Goal: Task Accomplishment & Management: Use online tool/utility

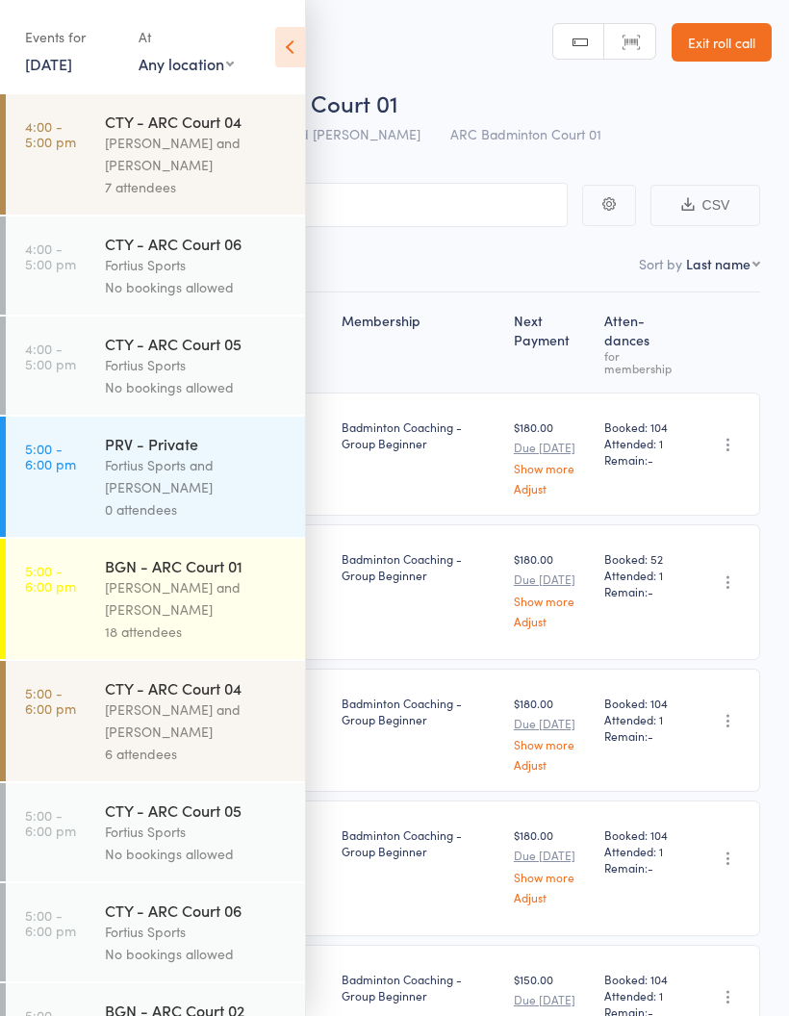
click at [280, 47] on icon at bounding box center [290, 47] width 30 height 40
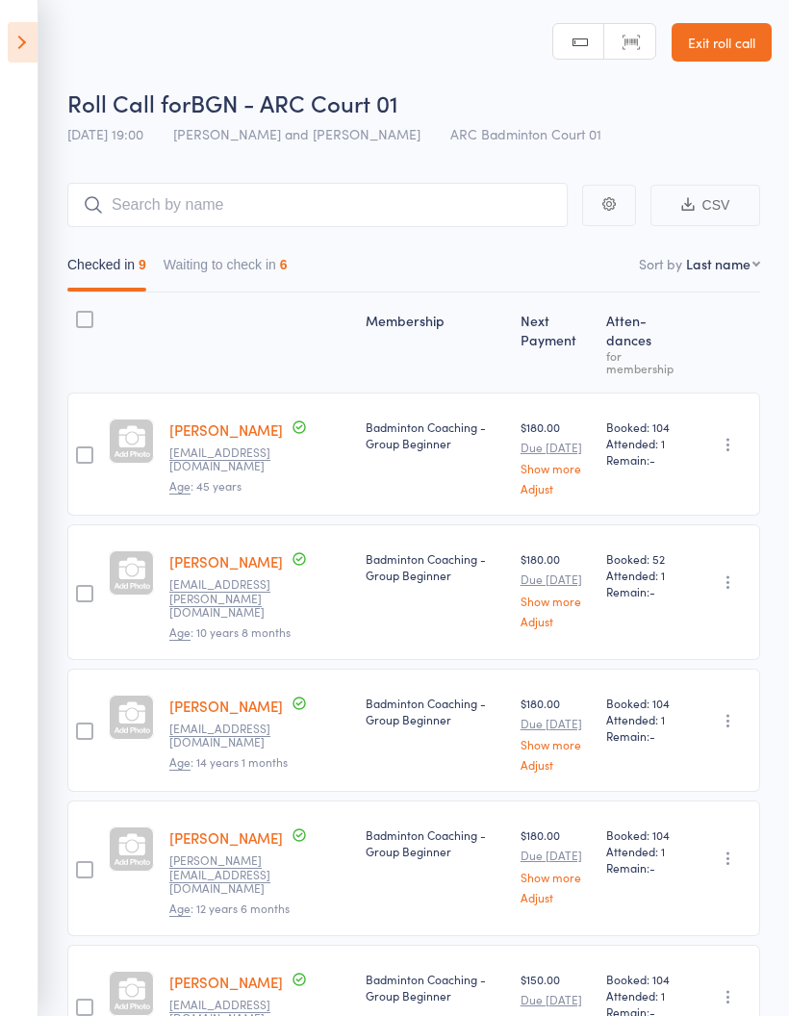
click at [732, 39] on link "Exit roll call" at bounding box center [722, 42] width 100 height 39
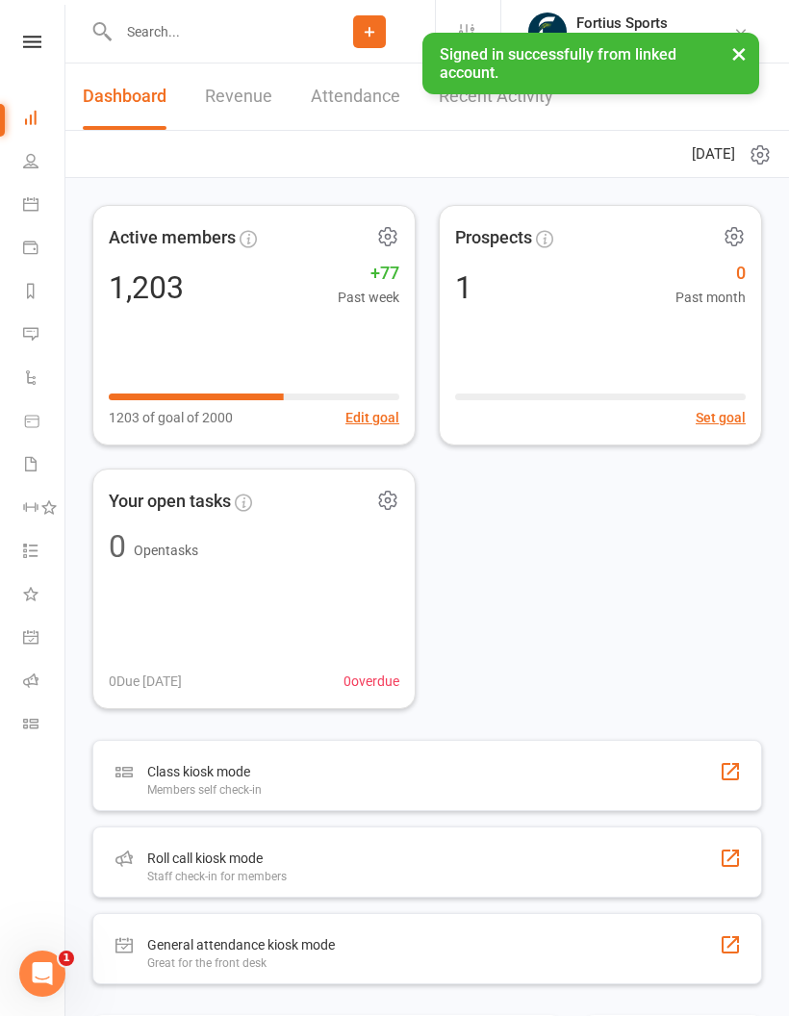
click at [29, 686] on icon at bounding box center [30, 680] width 15 height 15
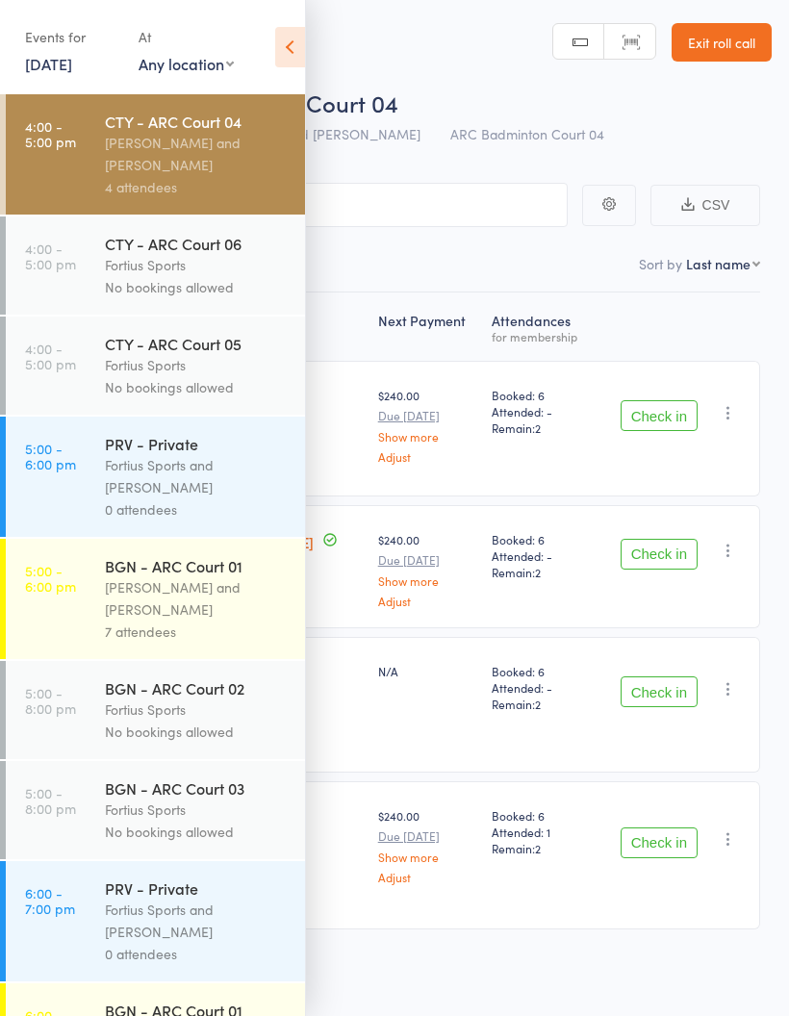
click at [181, 163] on div "[PERSON_NAME] and [PERSON_NAME]" at bounding box center [197, 154] width 184 height 44
click at [295, 44] on icon at bounding box center [290, 47] width 30 height 40
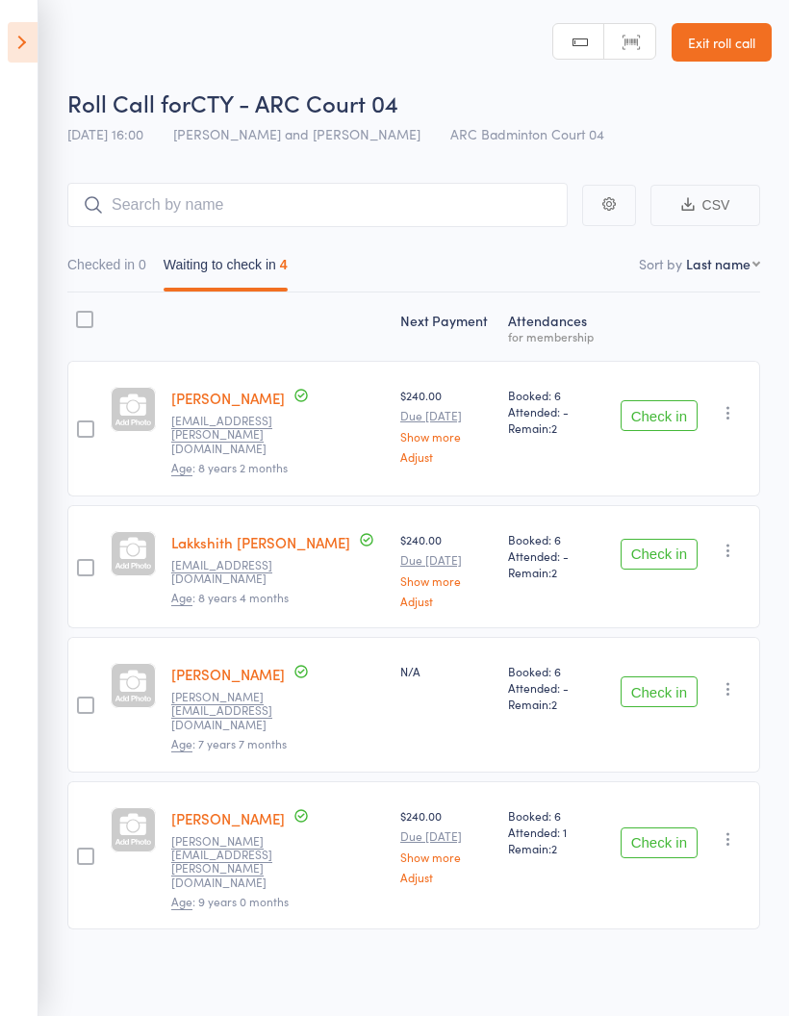
click at [11, 38] on icon at bounding box center [23, 42] width 30 height 40
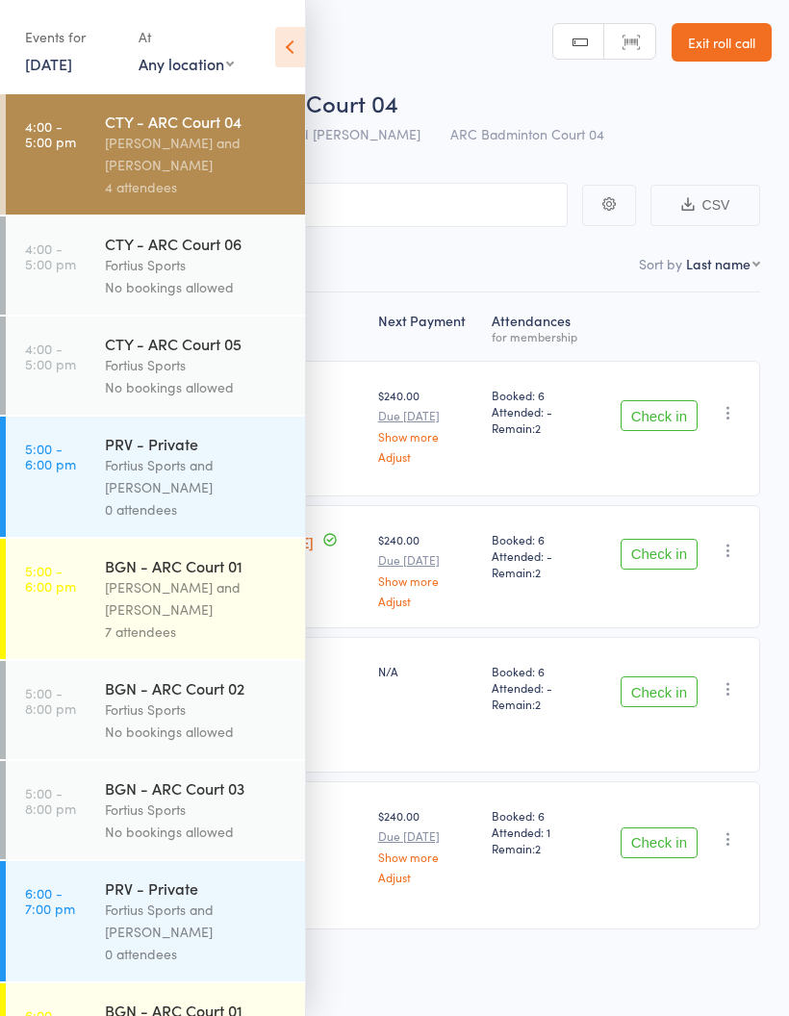
click at [186, 151] on div "[PERSON_NAME] and [PERSON_NAME]" at bounding box center [197, 154] width 184 height 44
click at [223, 179] on div "4 attendees" at bounding box center [197, 187] width 184 height 22
click at [255, 163] on div "[PERSON_NAME] and [PERSON_NAME]" at bounding box center [197, 154] width 184 height 44
click at [230, 178] on div "4 attendees" at bounding box center [197, 187] width 184 height 22
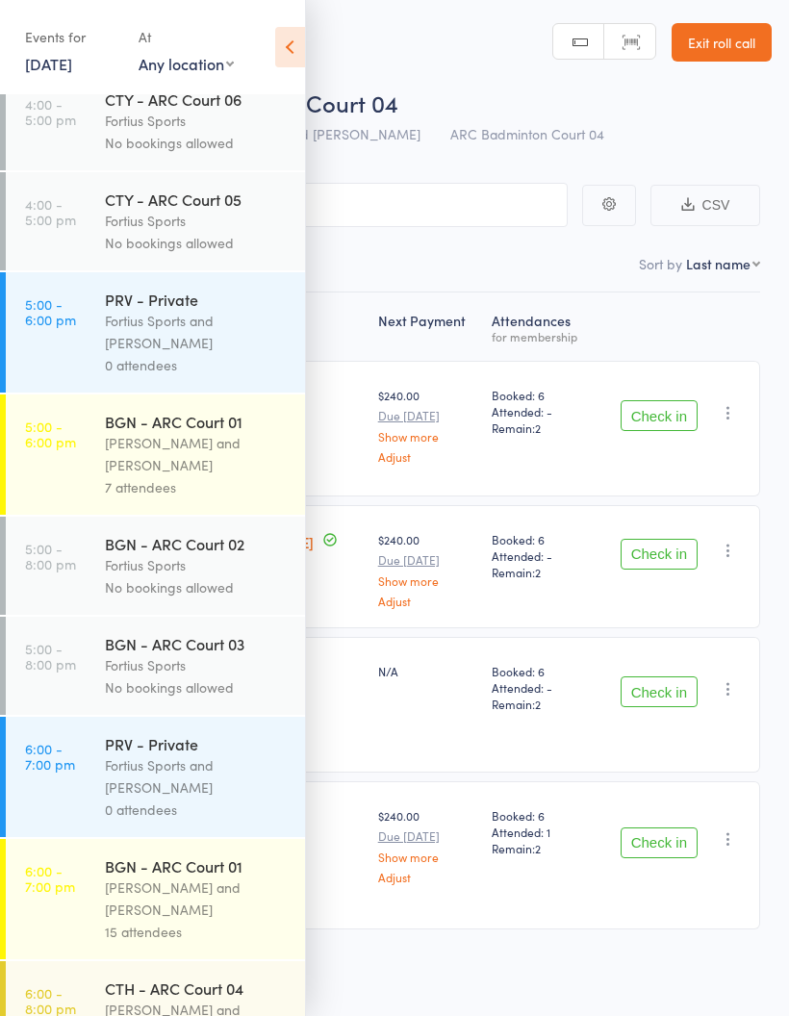
scroll to position [145, 0]
click at [220, 335] on div "Fortius Sports and [PERSON_NAME]" at bounding box center [197, 331] width 184 height 44
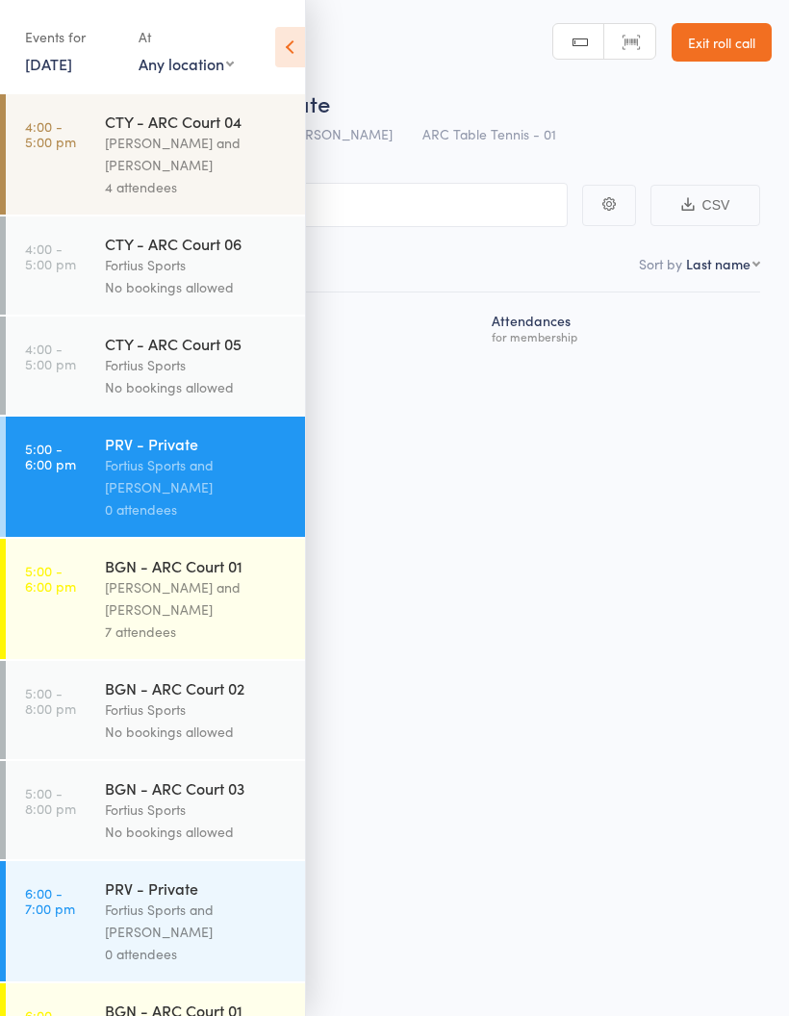
click at [187, 577] on div "BGN - ARC Court 01" at bounding box center [197, 565] width 184 height 21
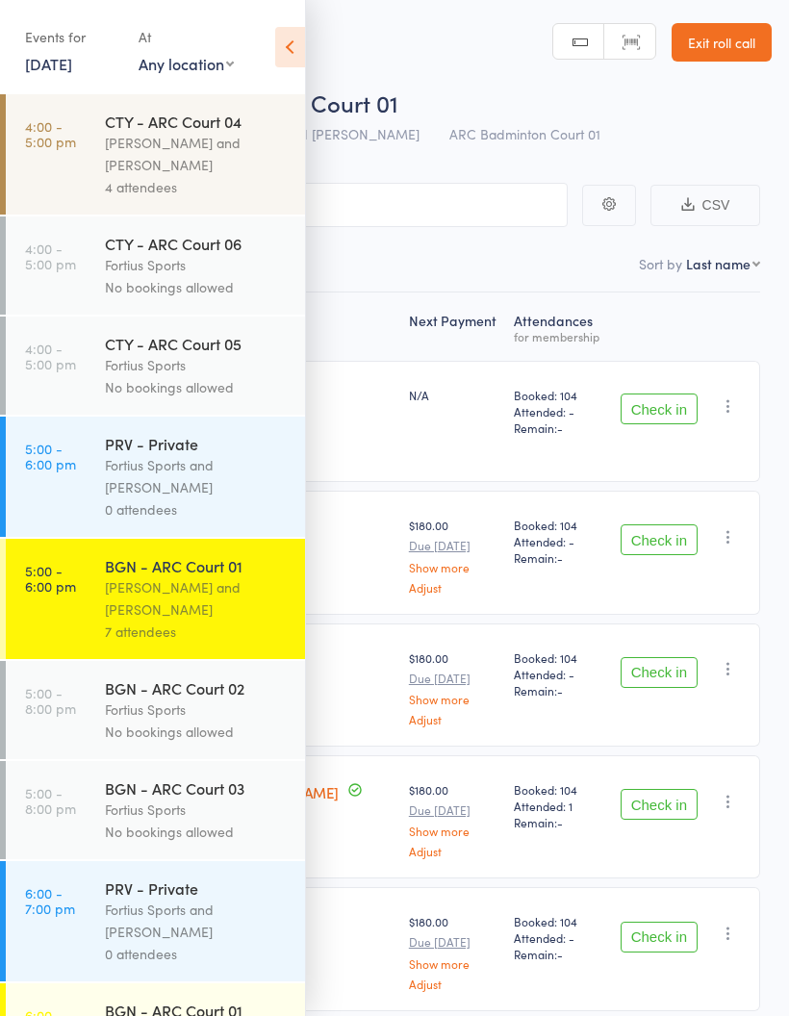
click at [291, 52] on icon at bounding box center [290, 47] width 30 height 40
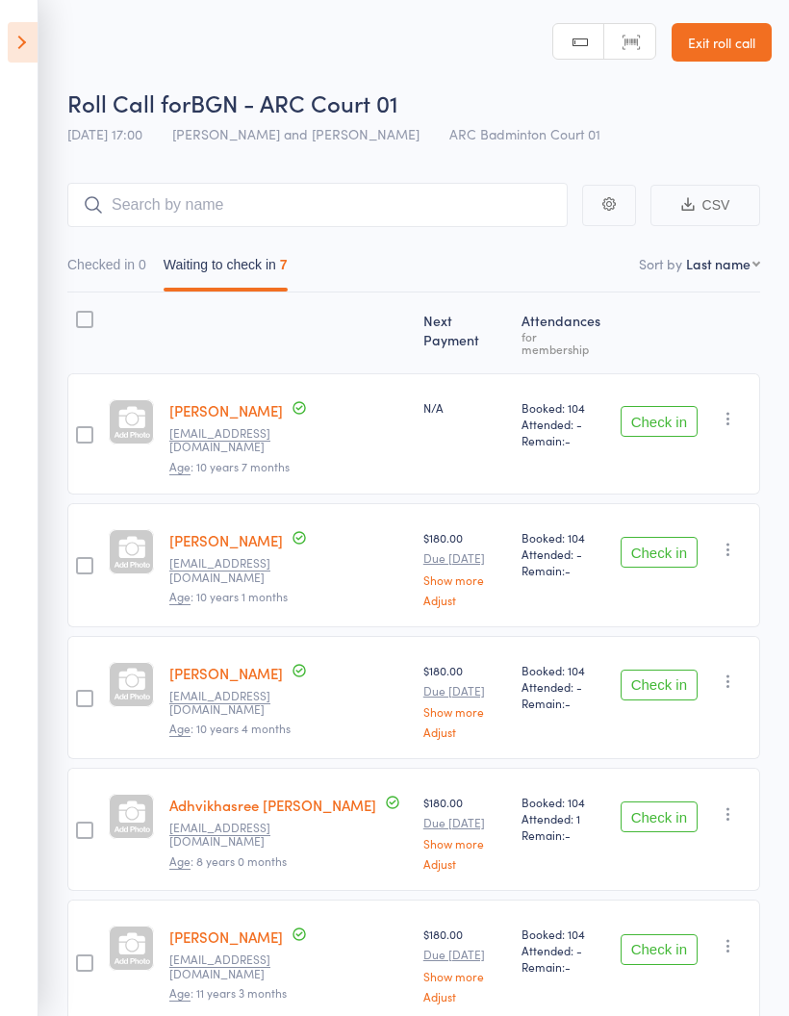
click at [24, 54] on icon at bounding box center [23, 42] width 30 height 40
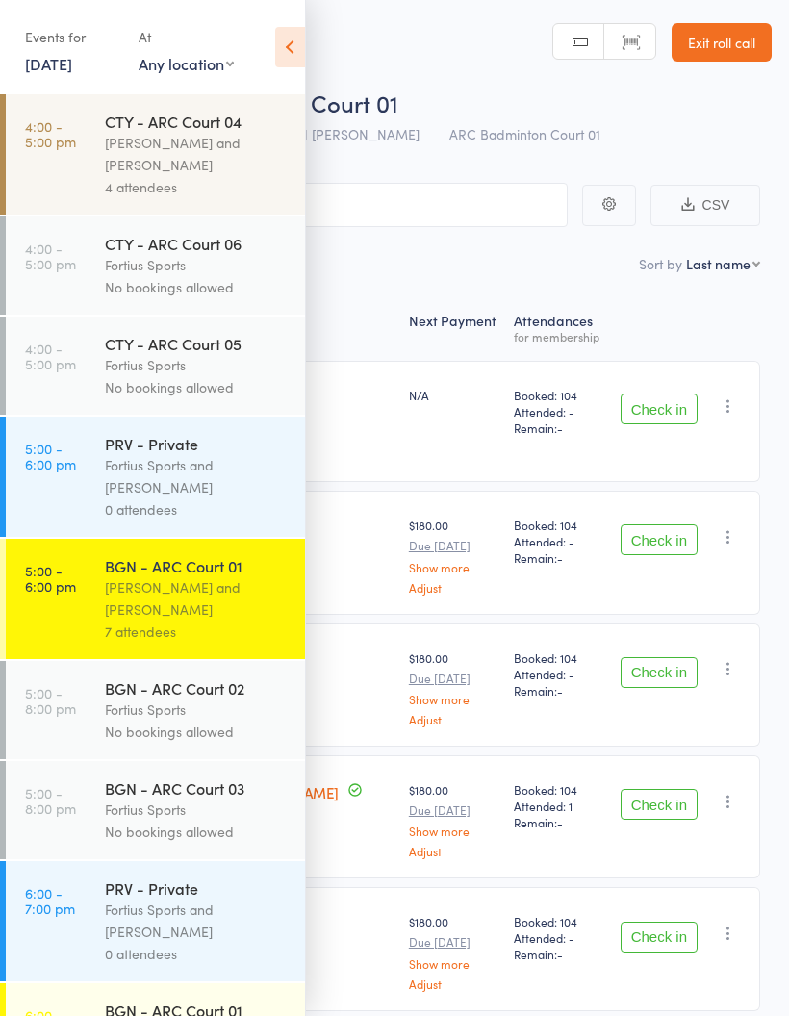
click at [186, 158] on div "[PERSON_NAME] and [PERSON_NAME]" at bounding box center [197, 154] width 184 height 44
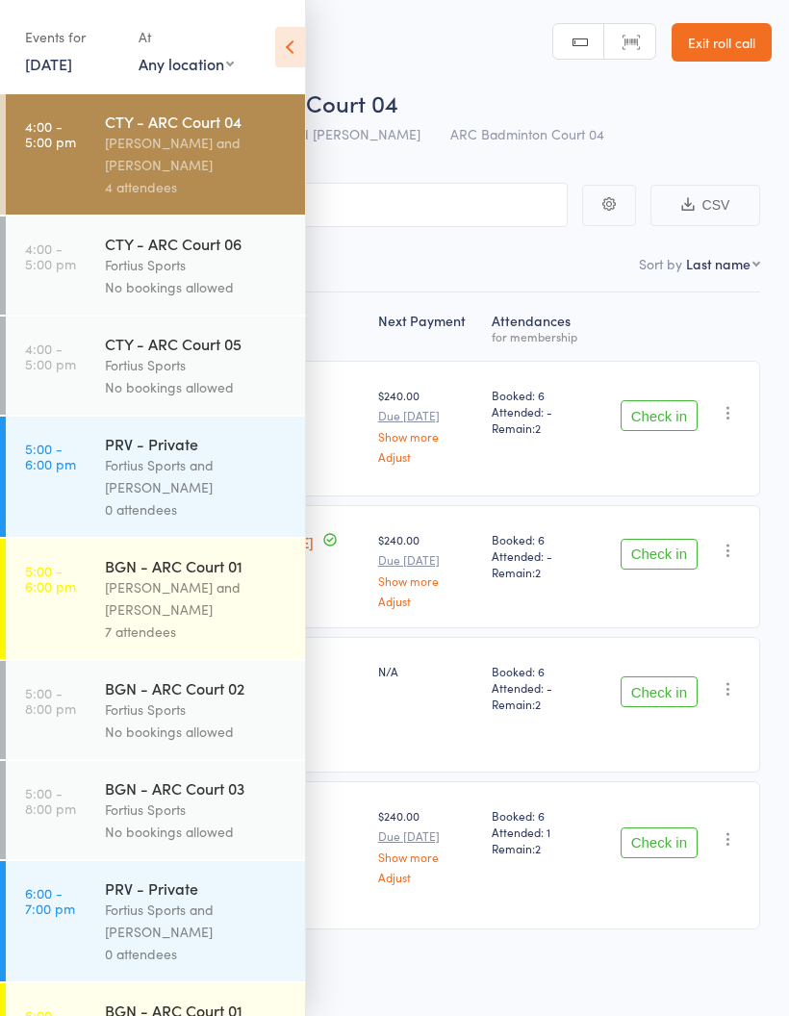
click at [295, 41] on icon at bounding box center [290, 47] width 30 height 40
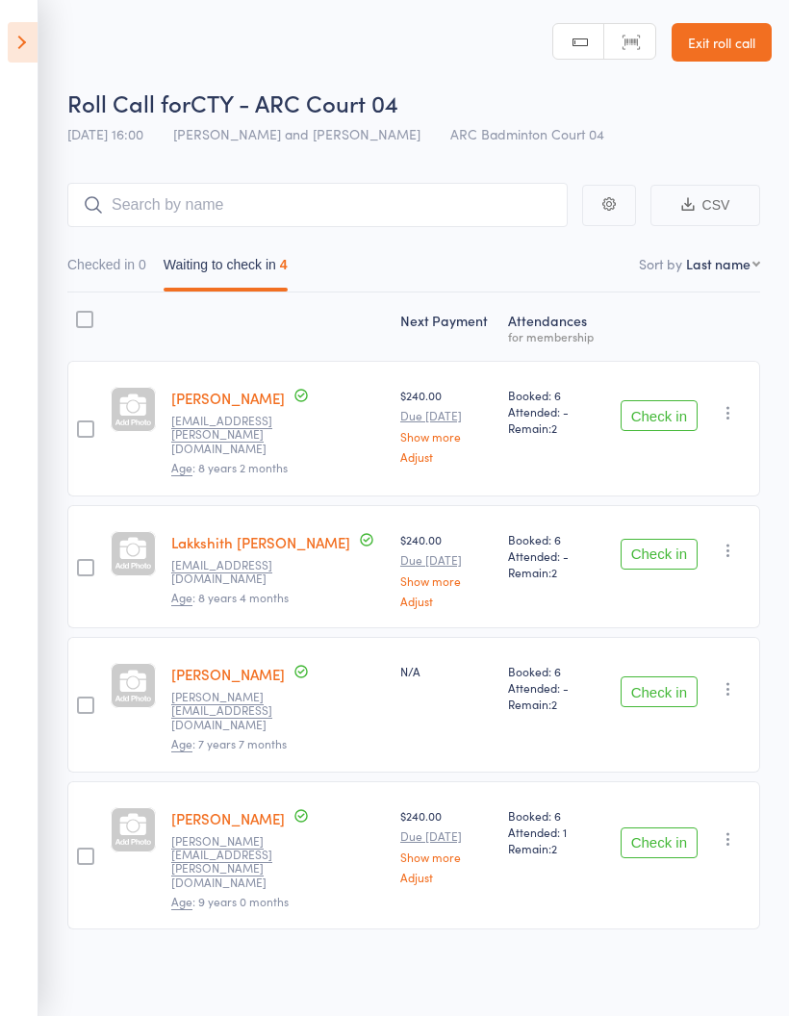
click at [10, 37] on icon at bounding box center [23, 42] width 30 height 40
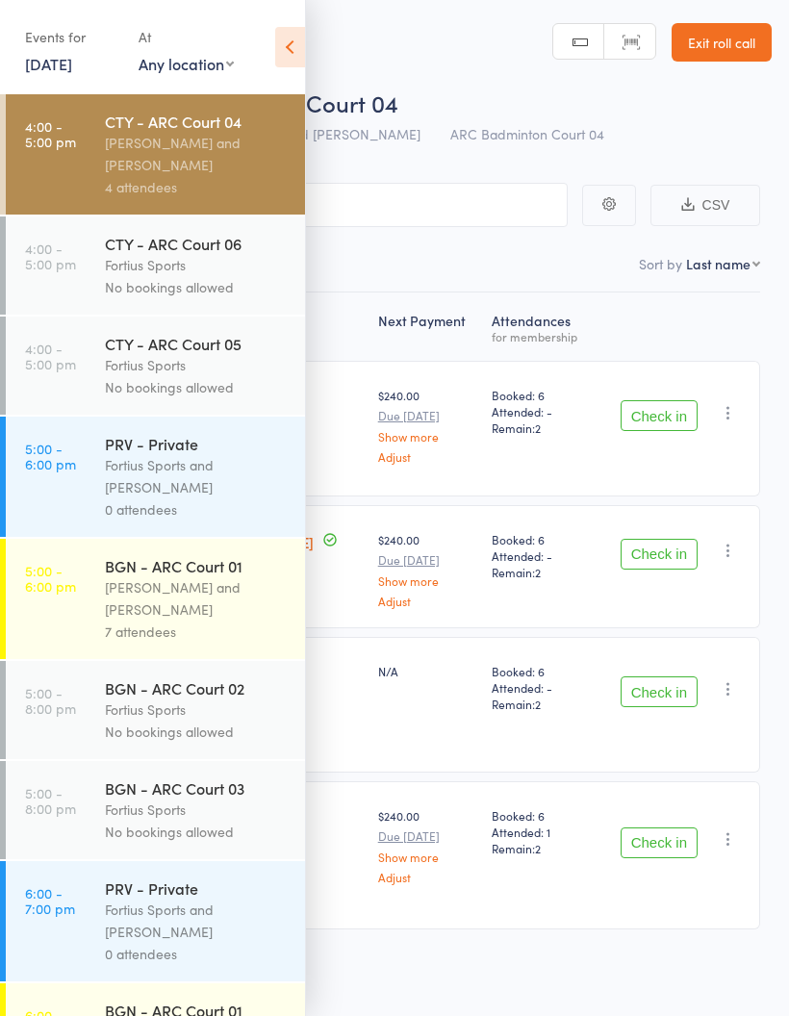
click at [375, 136] on span "[PERSON_NAME] and [PERSON_NAME]" at bounding box center [296, 133] width 247 height 19
click at [138, 164] on div "[PERSON_NAME] and [PERSON_NAME]" at bounding box center [197, 154] width 184 height 44
click at [302, 63] on icon at bounding box center [290, 47] width 30 height 40
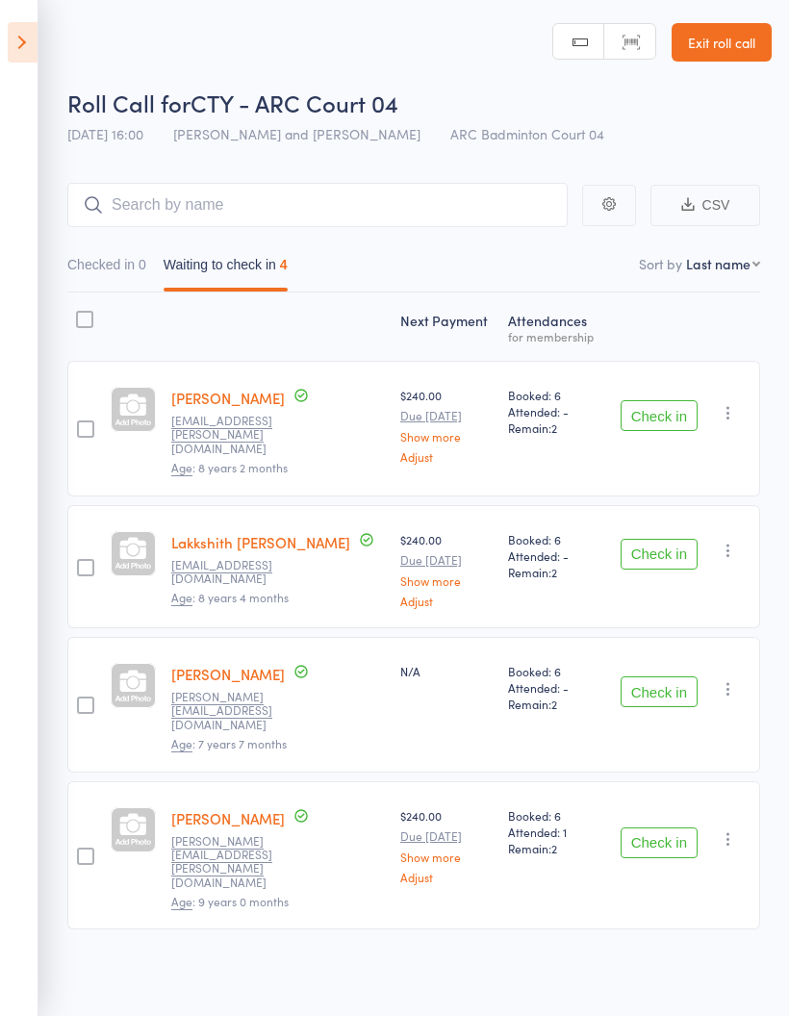
click at [665, 412] on button "Check in" at bounding box center [659, 415] width 77 height 31
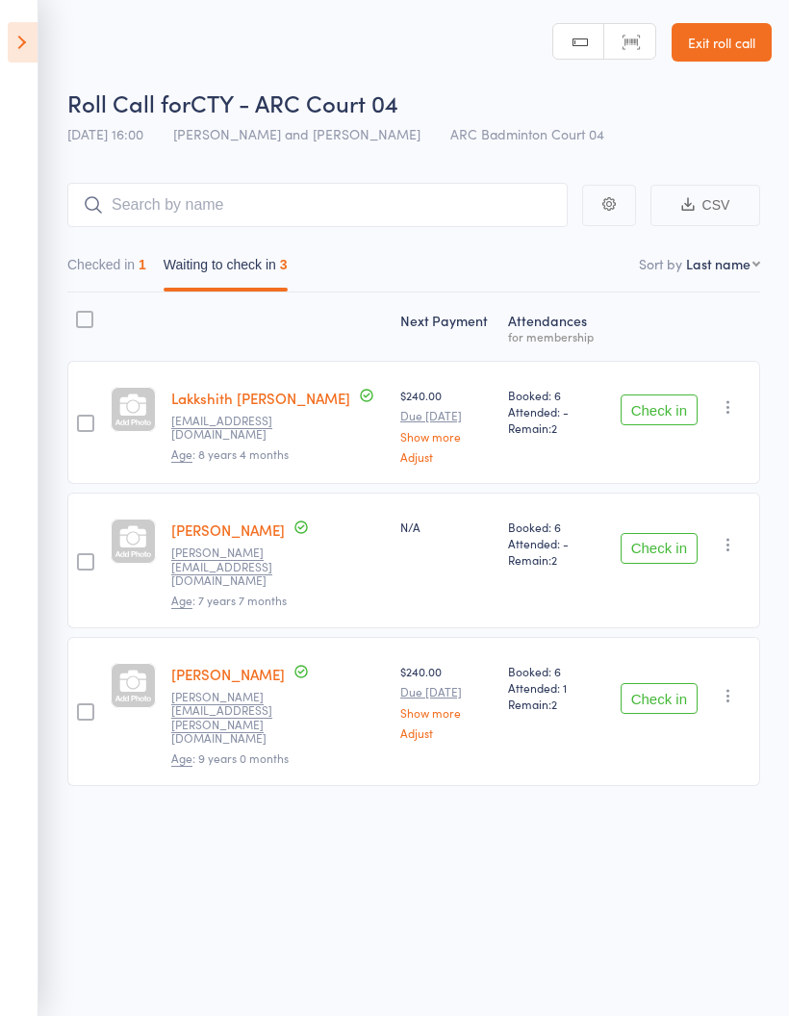
click at [647, 404] on button "Check in" at bounding box center [659, 410] width 77 height 31
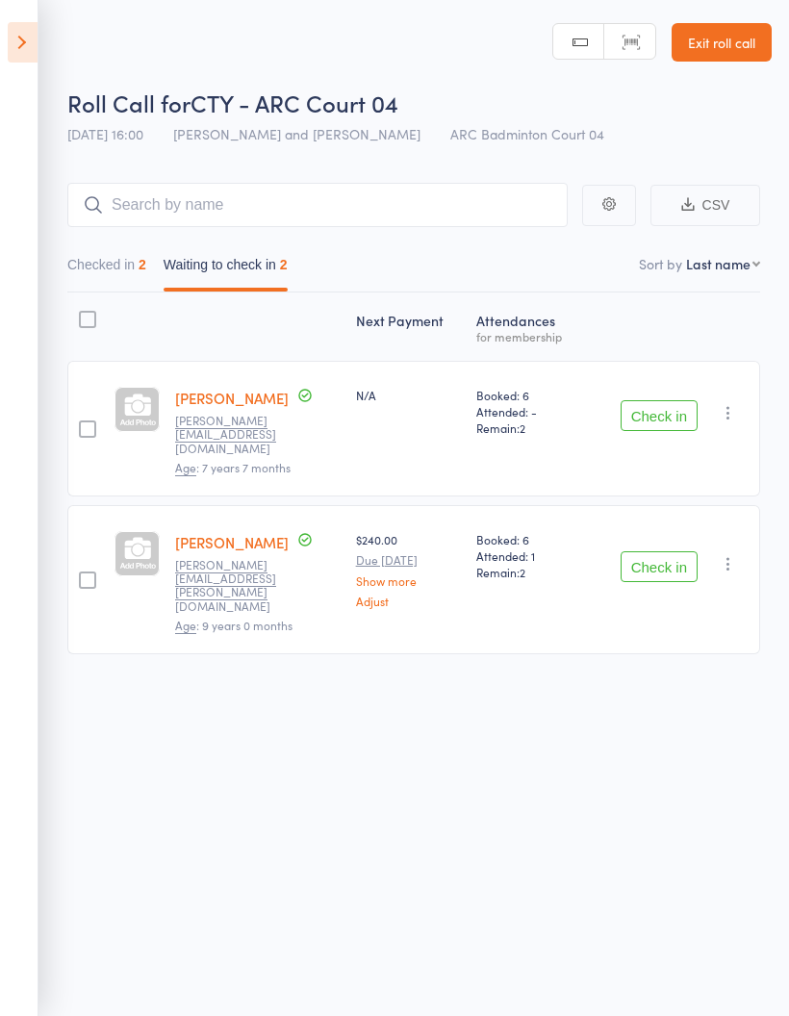
click at [680, 552] on button "Check in" at bounding box center [659, 567] width 77 height 31
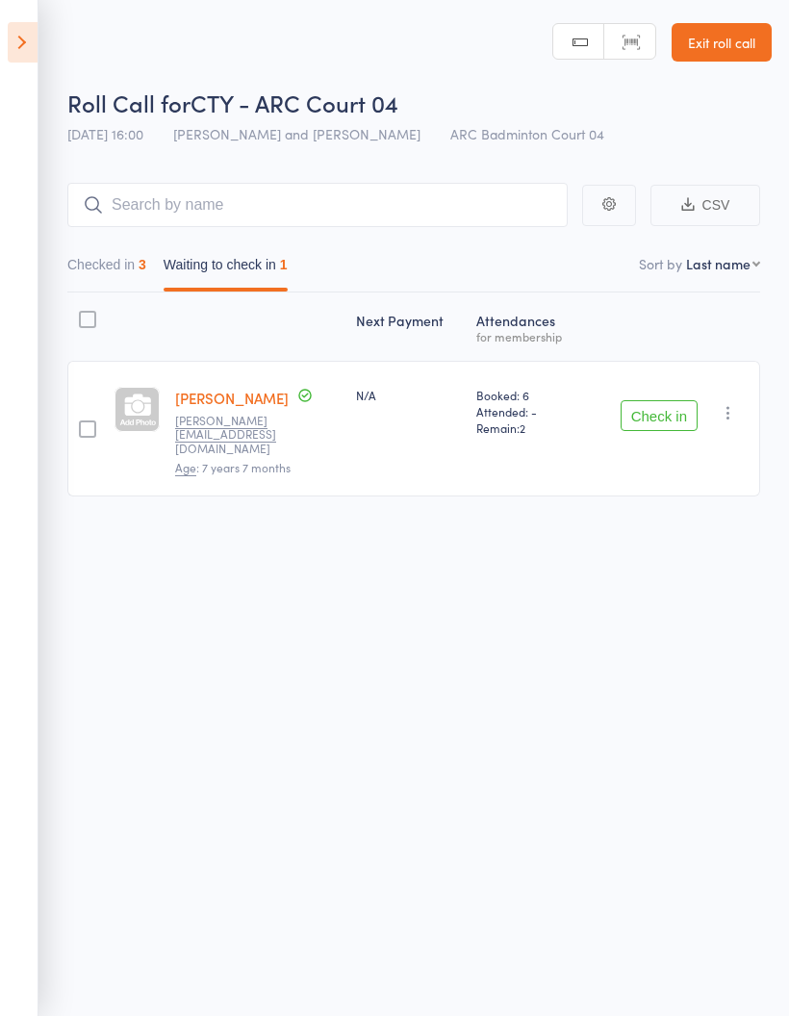
click at [122, 268] on button "Checked in 3" at bounding box center [106, 269] width 79 height 44
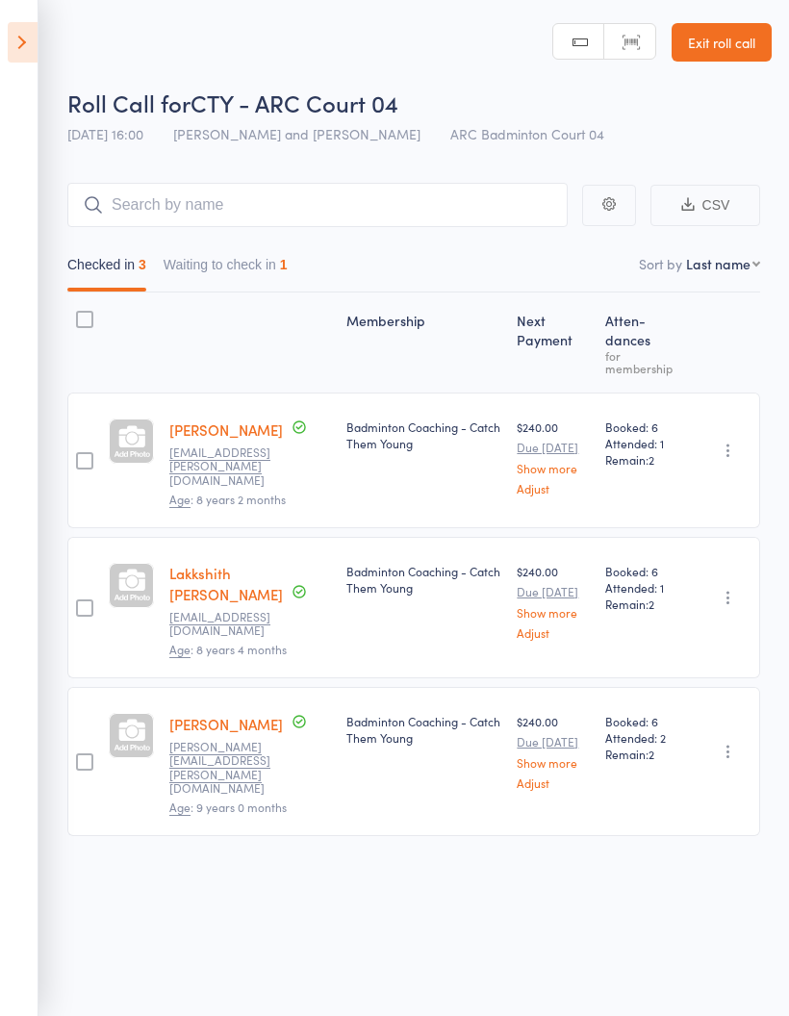
click at [249, 263] on button "Waiting to check in 1" at bounding box center [226, 269] width 124 height 44
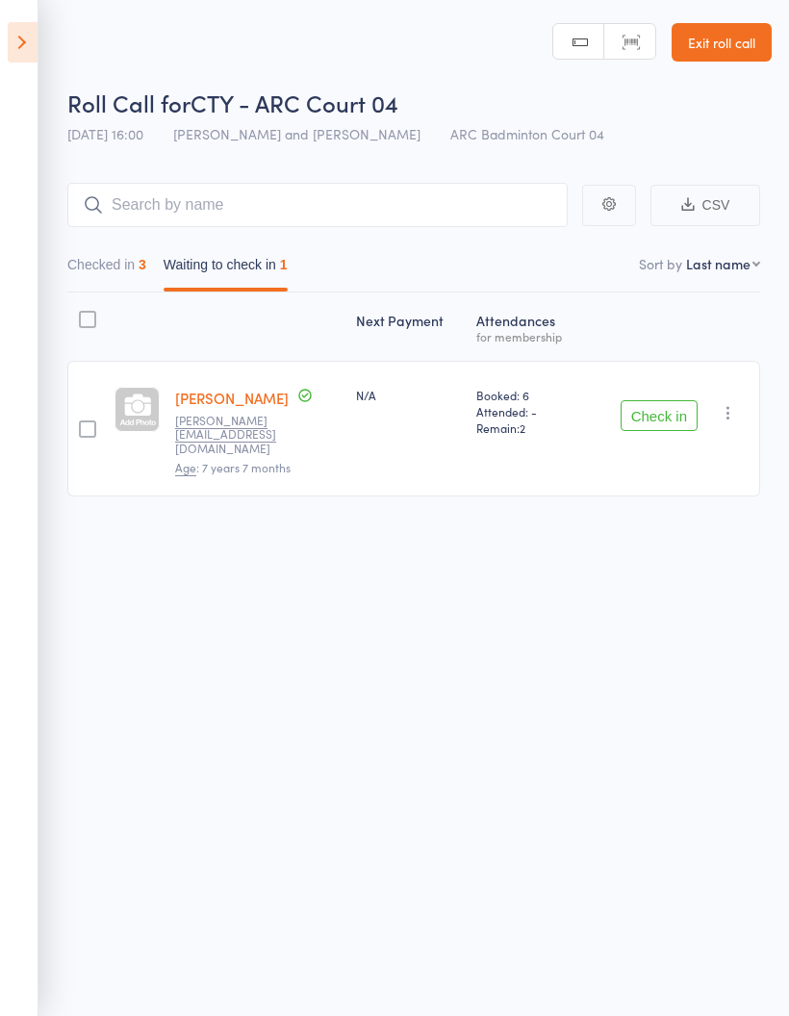
click at [724, 405] on icon "button" at bounding box center [728, 412] width 19 height 19
click at [658, 602] on li "Mark absent" at bounding box center [659, 606] width 159 height 26
click at [10, 47] on icon at bounding box center [23, 42] width 30 height 40
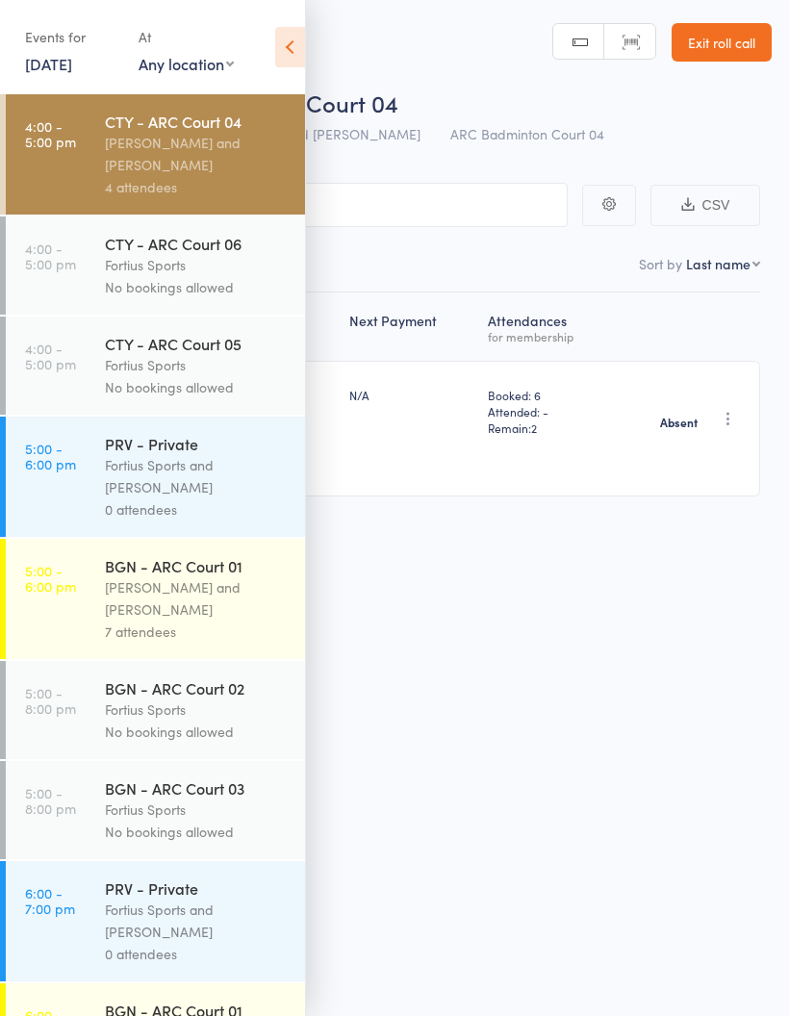
click at [171, 618] on div "[PERSON_NAME] and [PERSON_NAME]" at bounding box center [197, 599] width 184 height 44
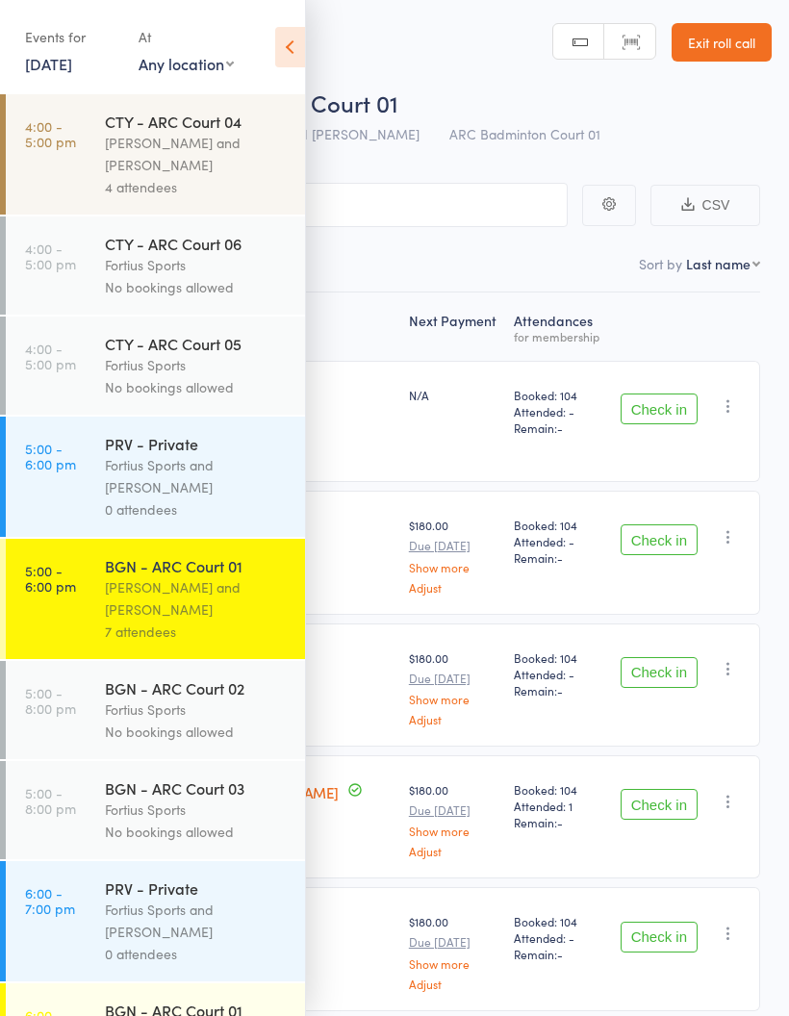
click at [286, 46] on icon at bounding box center [290, 47] width 30 height 40
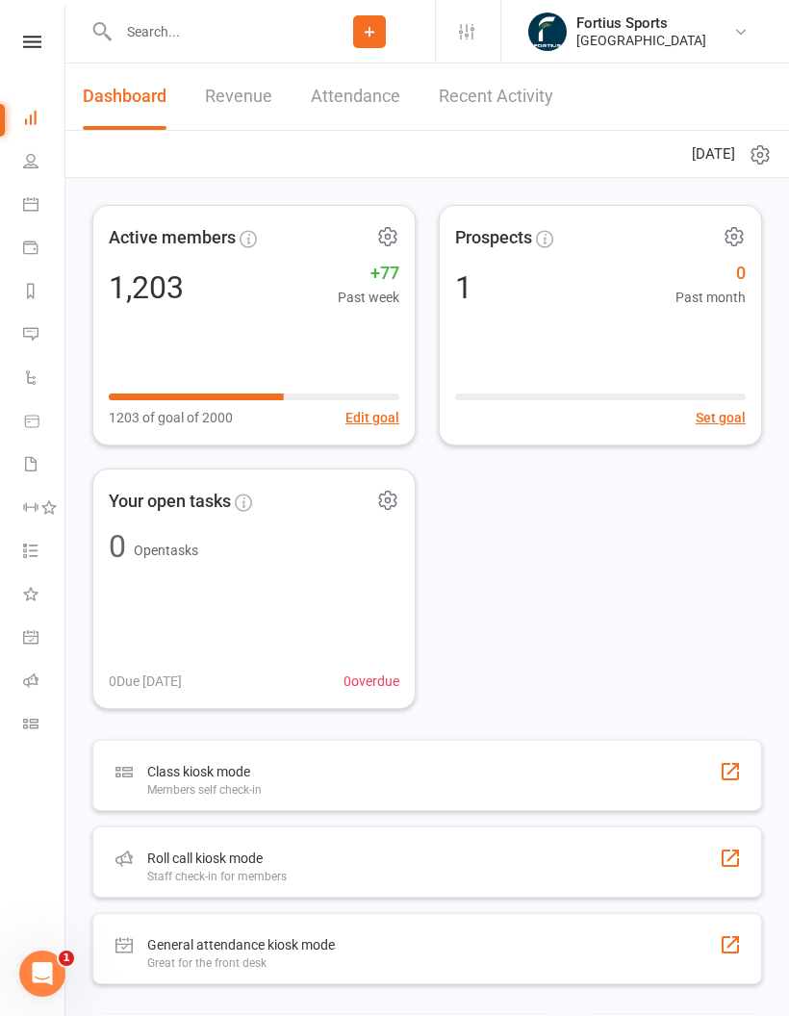
click at [211, 19] on input "text" at bounding box center [209, 31] width 192 height 27
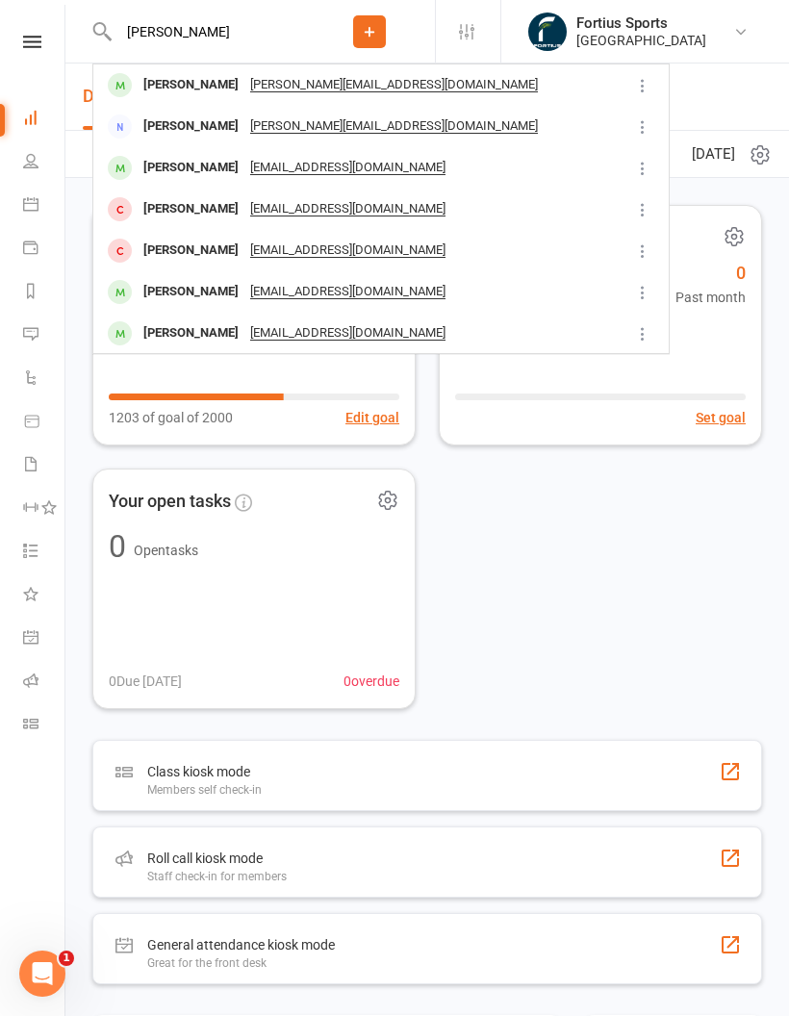
type input "[PERSON_NAME]"
click at [197, 85] on div "[PERSON_NAME]" at bounding box center [191, 85] width 107 height 28
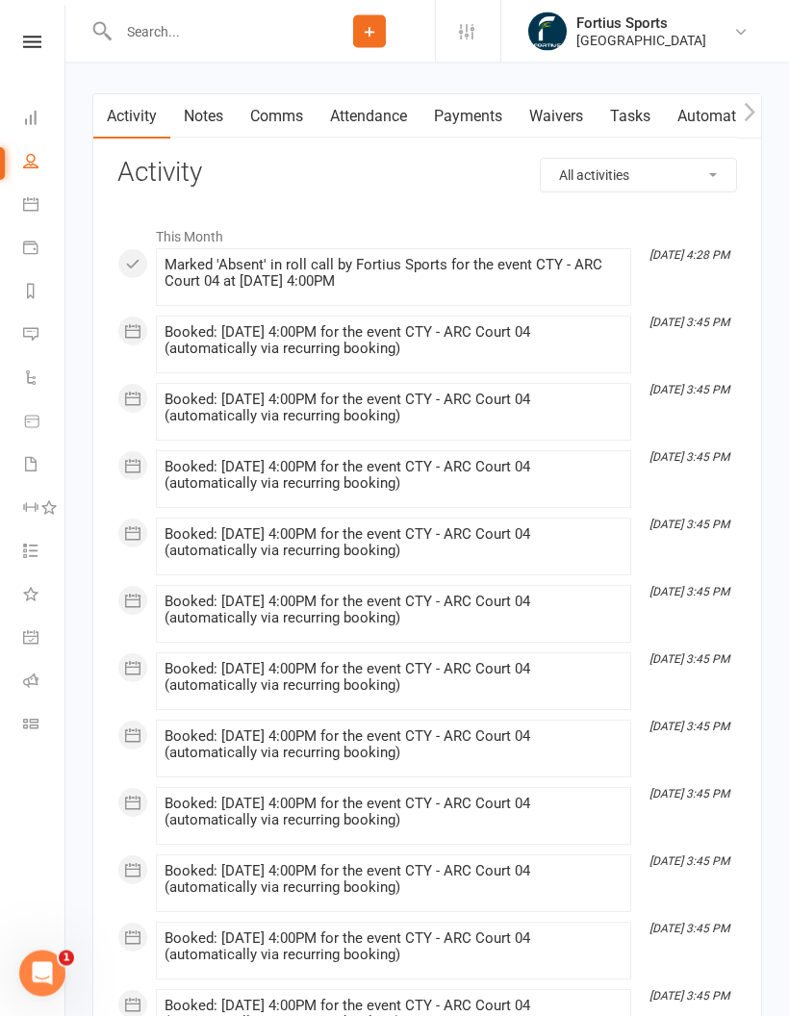
scroll to position [2538, 0]
click at [466, 128] on link "Payments" at bounding box center [468, 116] width 95 height 44
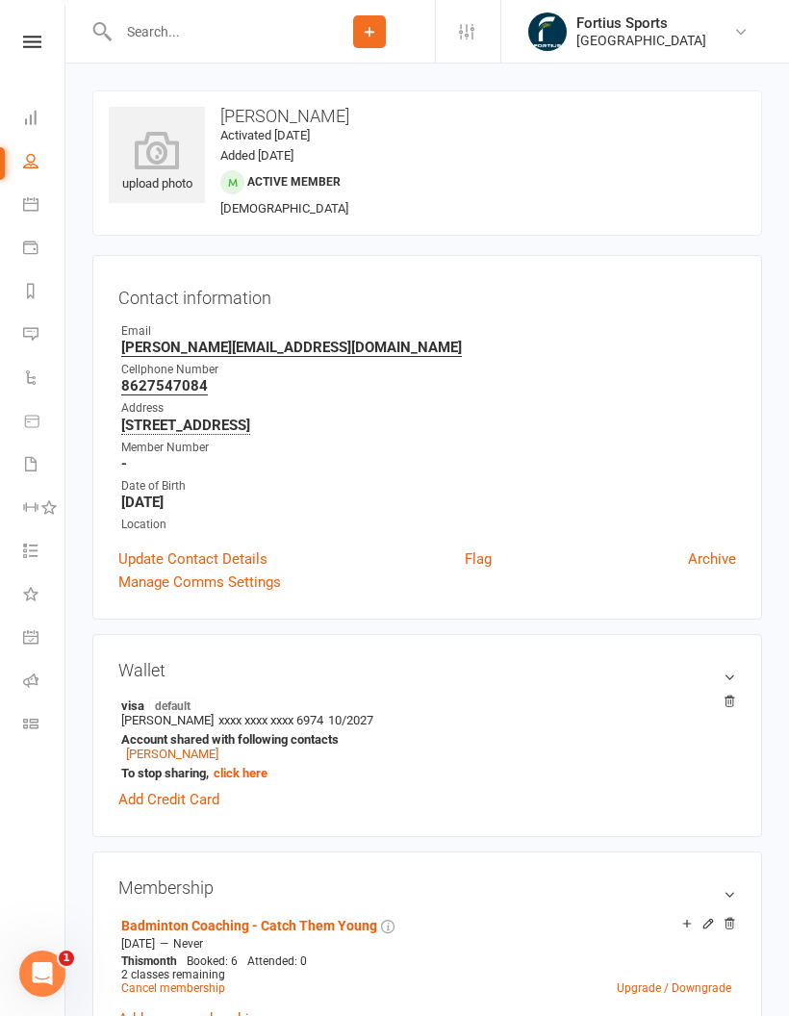
click at [209, 26] on input "text" at bounding box center [209, 31] width 192 height 27
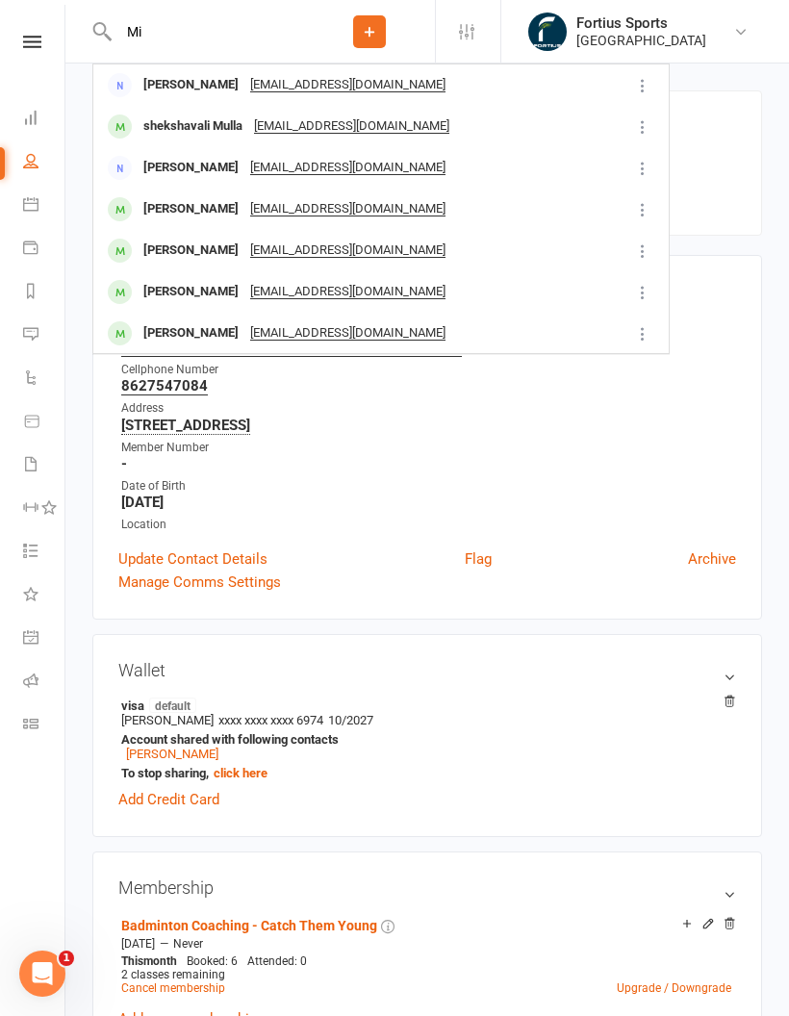
type input "M"
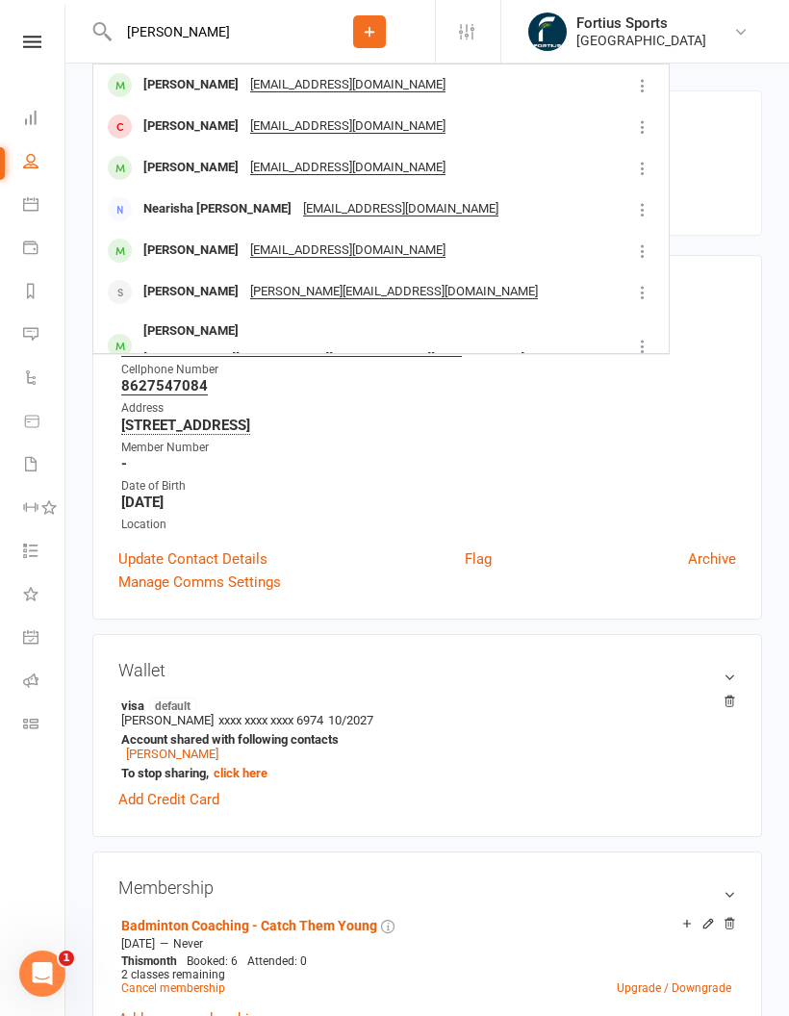
type input "Trisha"
click at [172, 88] on div "Tvisha Rout" at bounding box center [191, 85] width 107 height 28
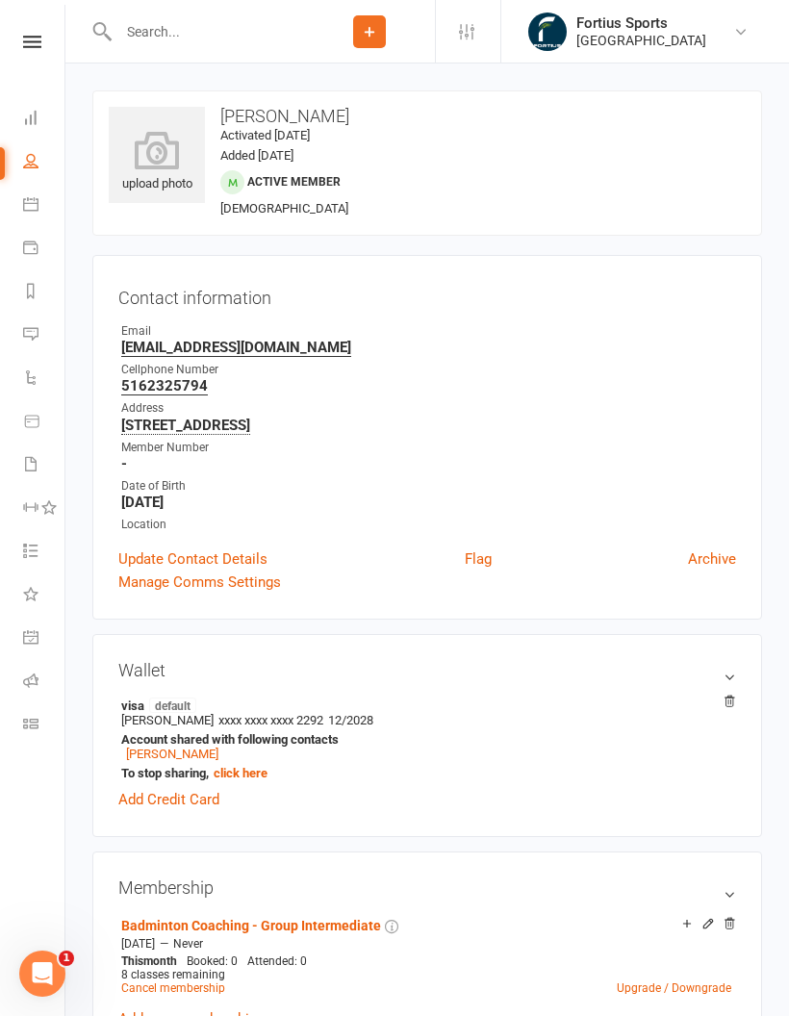
click at [216, 23] on input "text" at bounding box center [209, 31] width 192 height 27
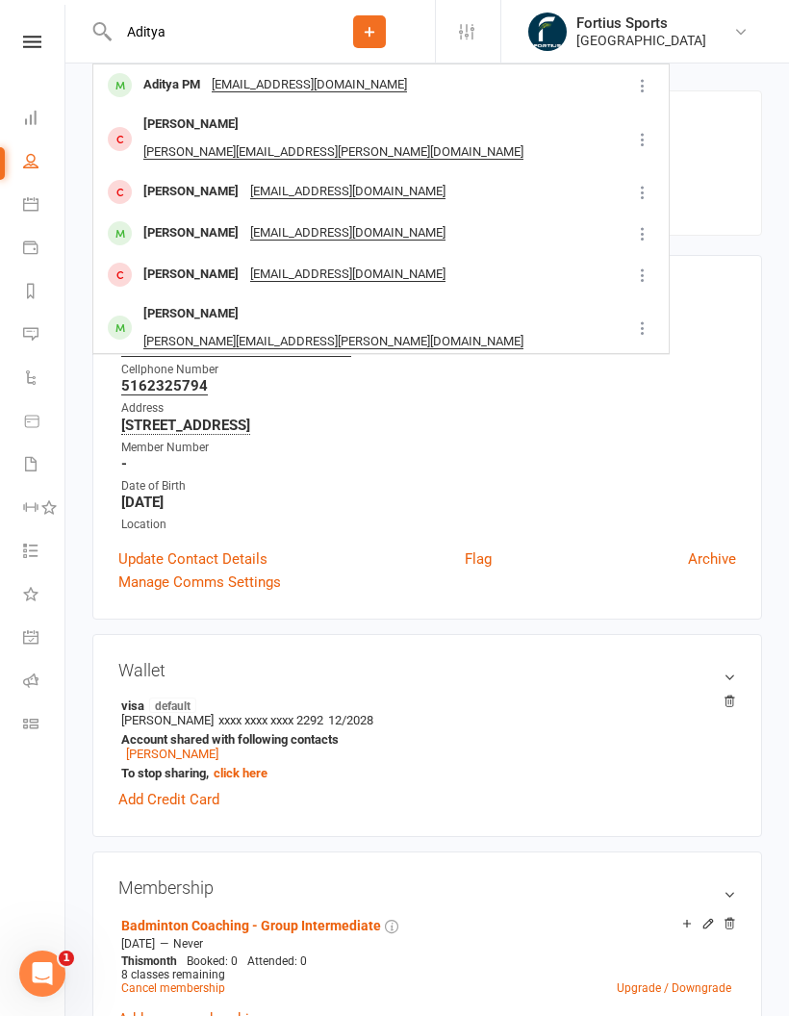
type input "Aditya"
click at [169, 93] on div "Aditya PM" at bounding box center [172, 85] width 68 height 28
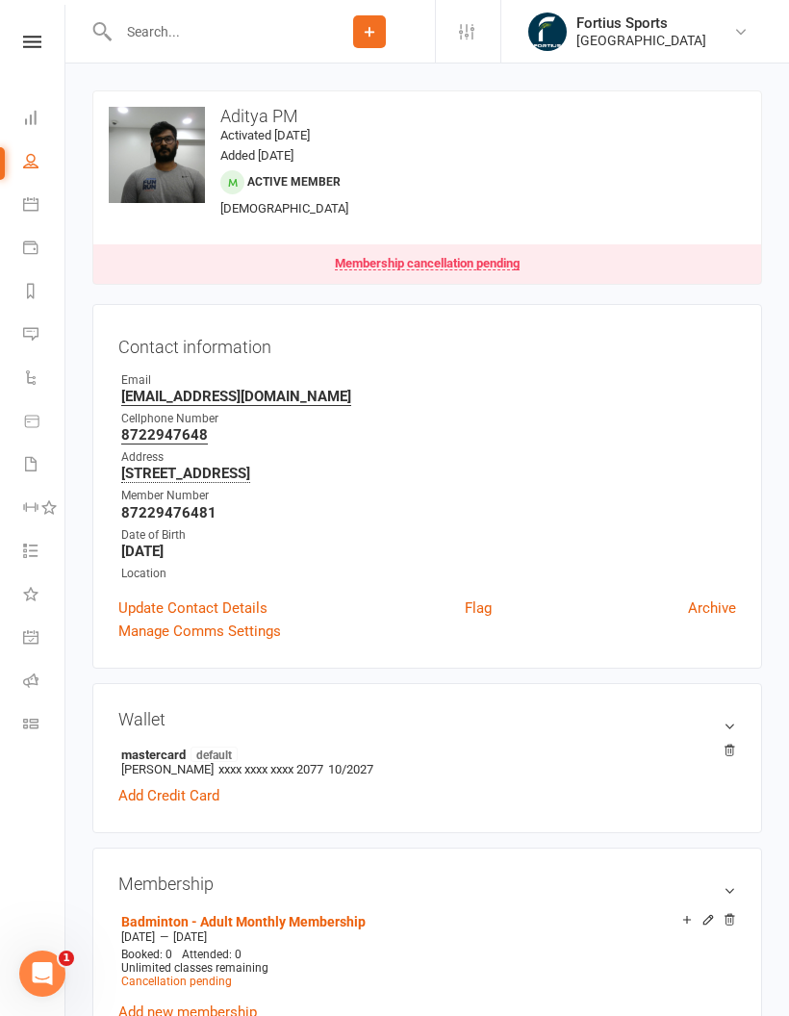
click at [173, 18] on input "text" at bounding box center [209, 31] width 192 height 27
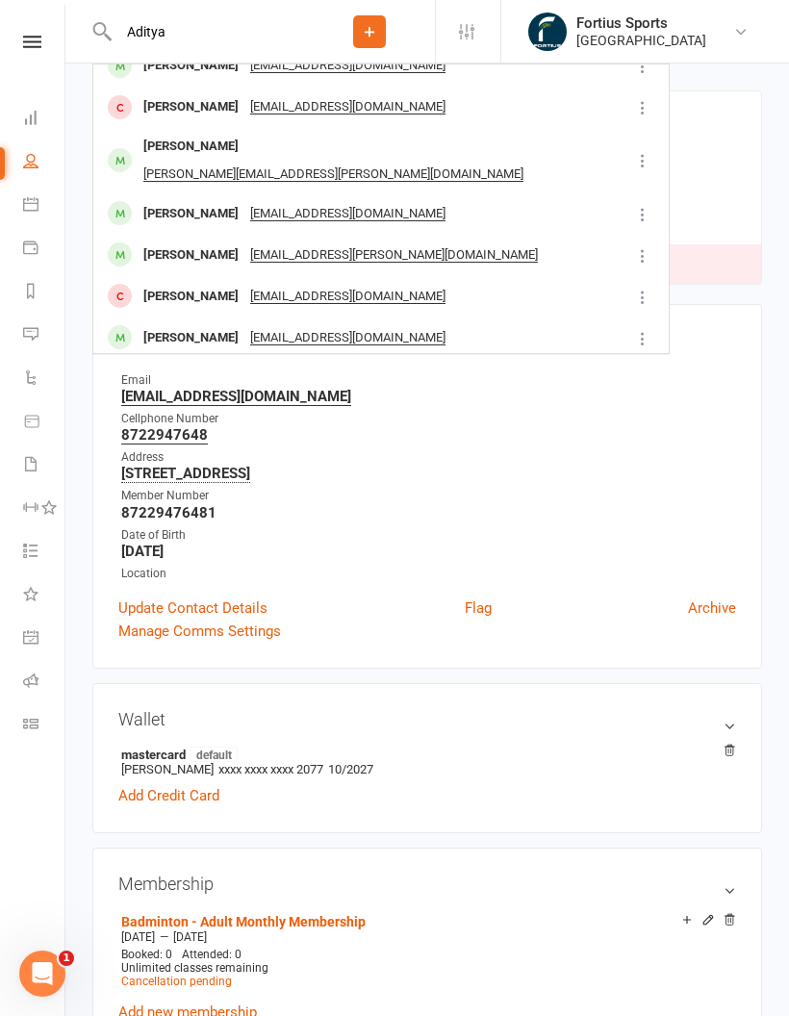
scroll to position [167, 0]
type input "Aditya"
click at [163, 367] on div "Aadhityaa Jaianandh" at bounding box center [221, 381] width 167 height 28
